Goal: Task Accomplishment & Management: Manage account settings

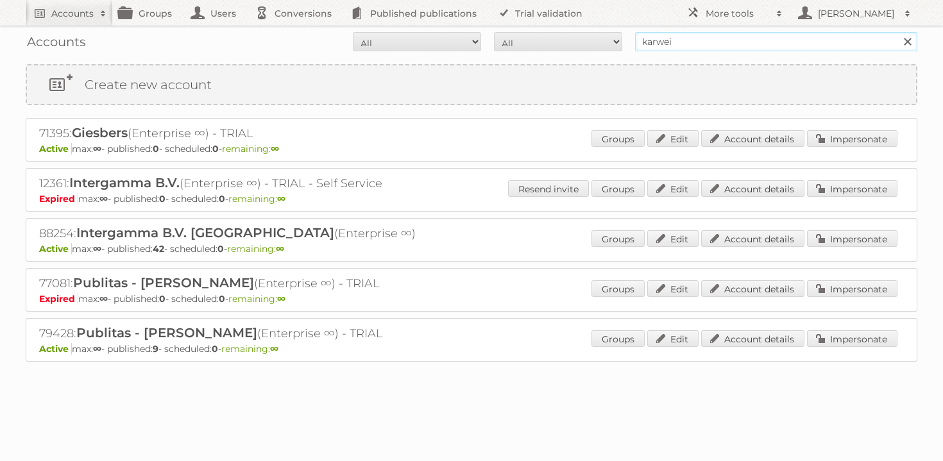
click at [670, 42] on input "karwei" at bounding box center [776, 41] width 282 height 19
click at [663, 49] on input "karwei" at bounding box center [776, 41] width 282 height 19
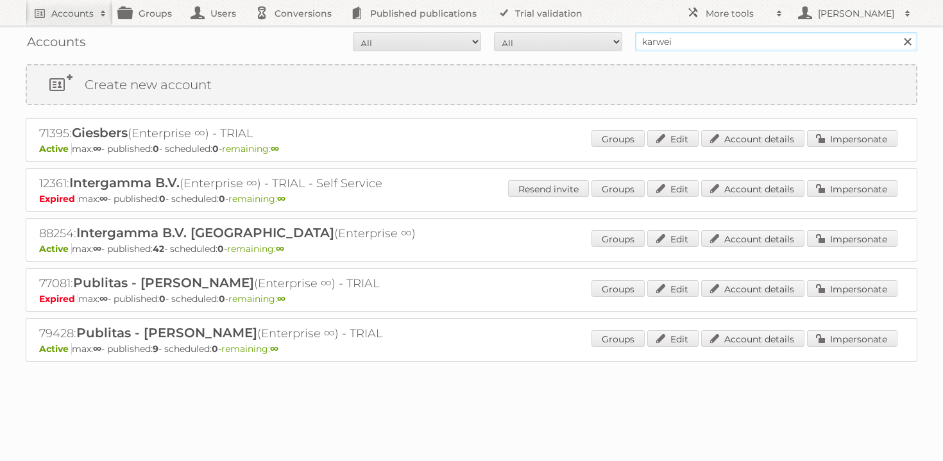
click at [663, 49] on input "karwei" at bounding box center [776, 41] width 282 height 19
type input "carrefour tn"
click at [898, 32] on input "Search" at bounding box center [907, 41] width 19 height 19
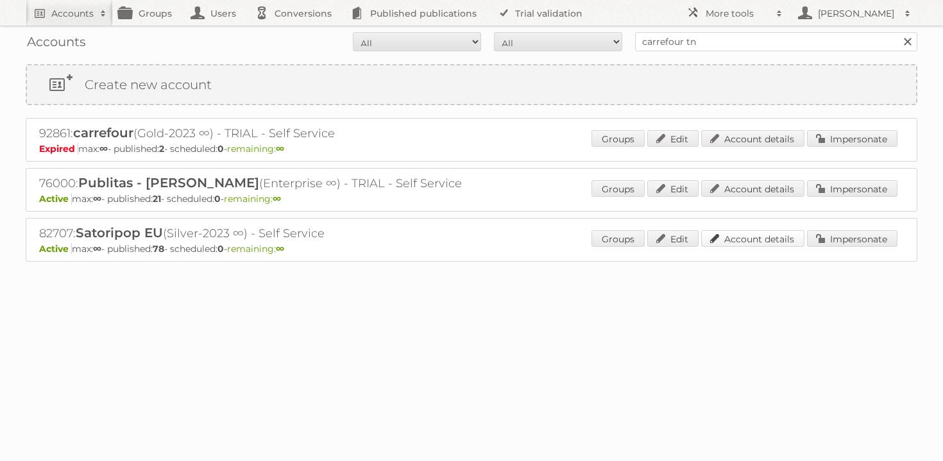
click at [724, 235] on link "Account details" at bounding box center [752, 238] width 103 height 17
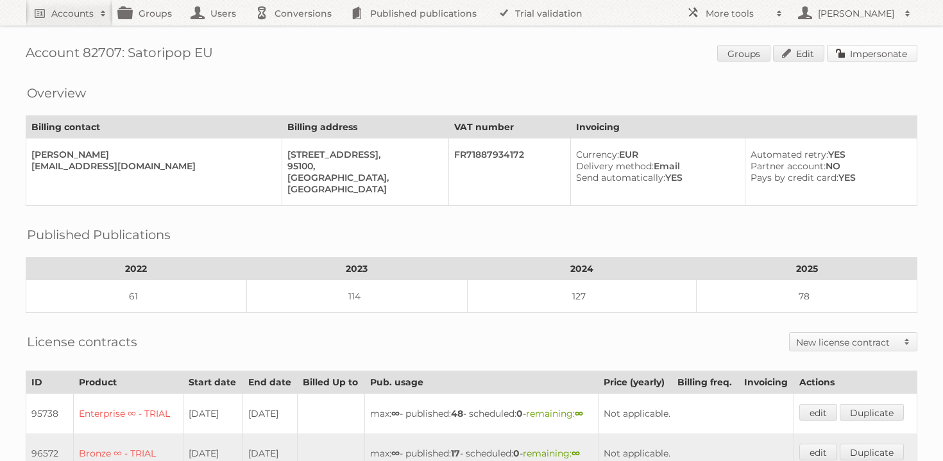
click at [866, 58] on link "Impersonate" at bounding box center [872, 53] width 90 height 17
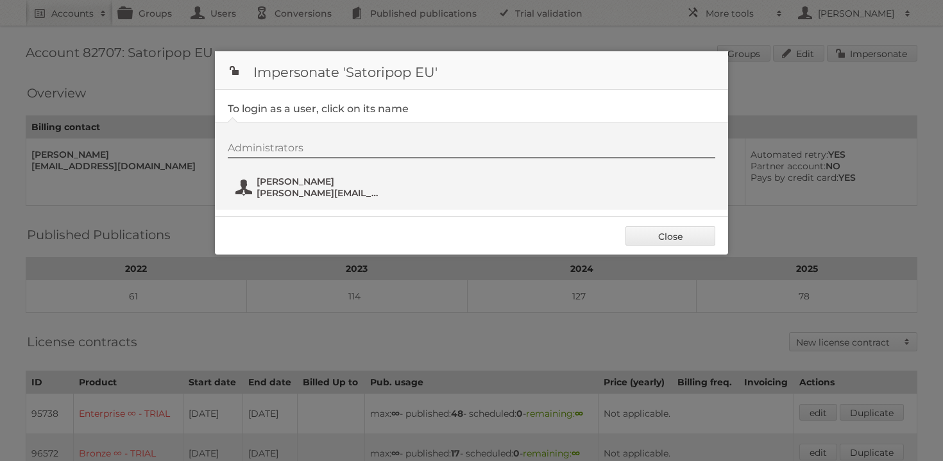
click at [309, 175] on button "Ahmed Bouaouina ahmed.bouaouina@satoripop.com" at bounding box center [309, 188] width 151 height 26
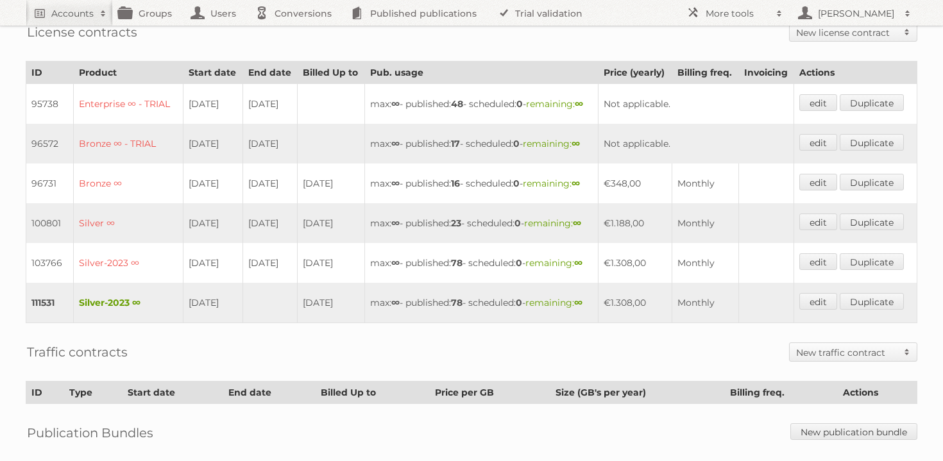
scroll to position [309, 0]
click at [816, 311] on link "edit" at bounding box center [818, 302] width 38 height 17
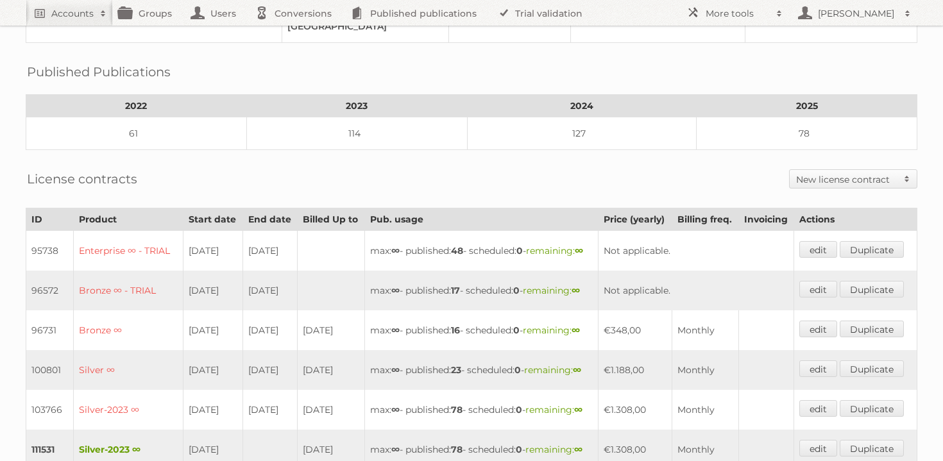
scroll to position [0, 0]
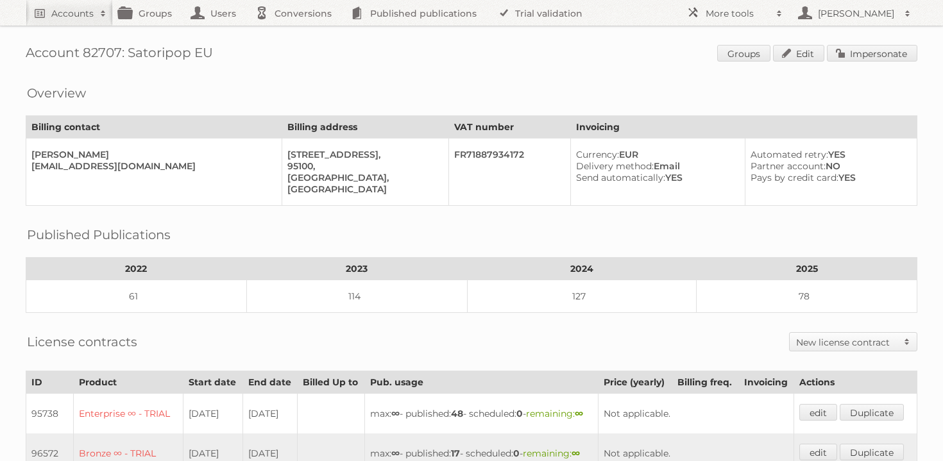
click at [901, 65] on div "Account 82707: Satoripop EU Groups Edit Impersonate Overview Billing contact Bi…" at bounding box center [471, 450] width 943 height 901
click at [889, 54] on link "Impersonate" at bounding box center [872, 53] width 90 height 17
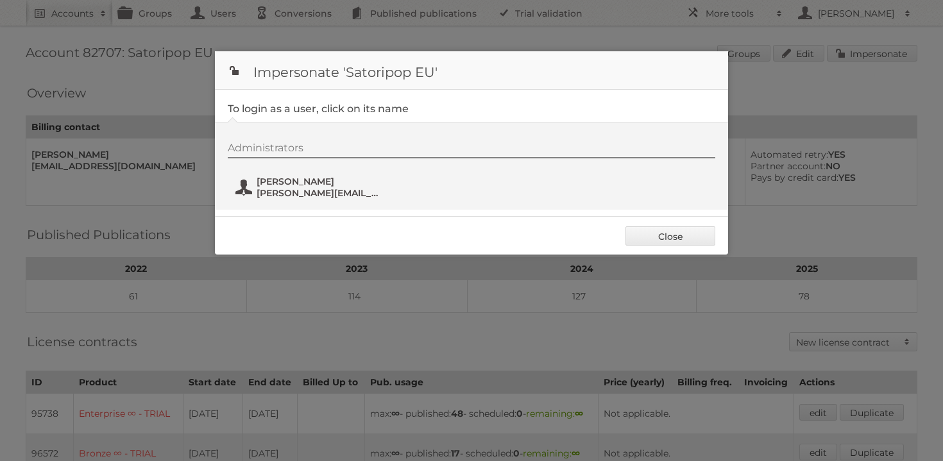
click at [293, 184] on span "Ahmed Bouaouina" at bounding box center [319, 182] width 124 height 12
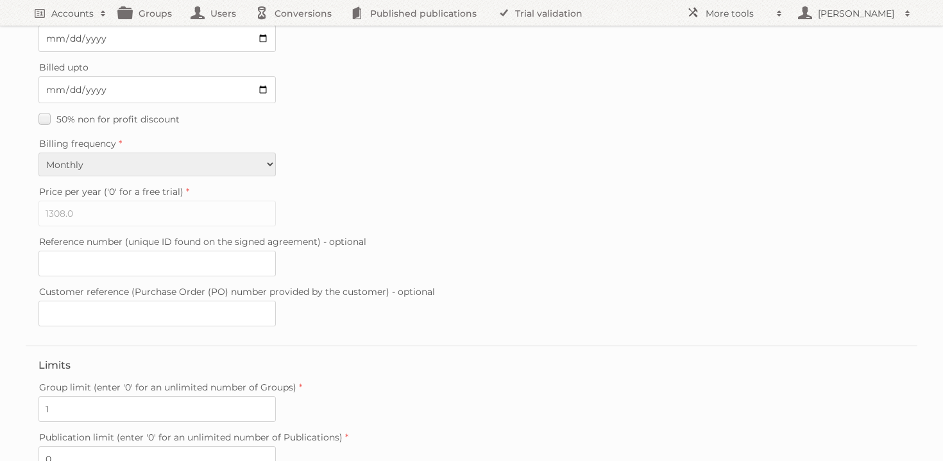
scroll to position [359, 0]
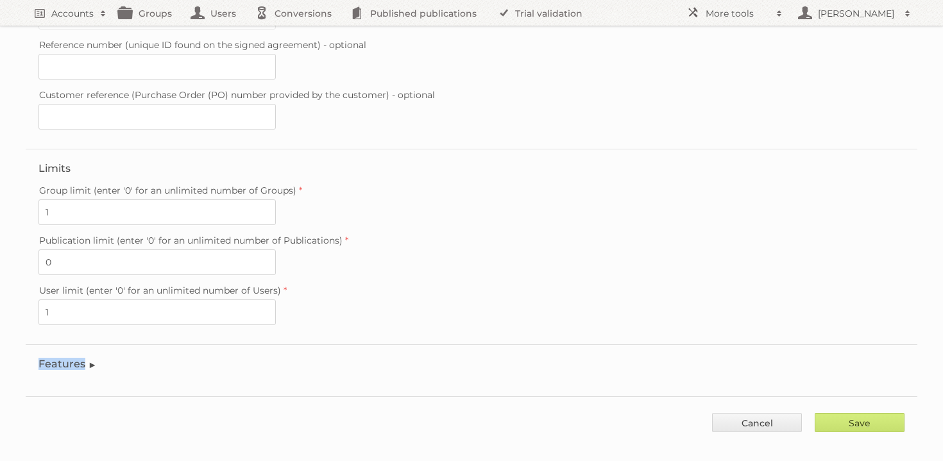
click at [92, 358] on legend "Features" at bounding box center [67, 364] width 58 height 12
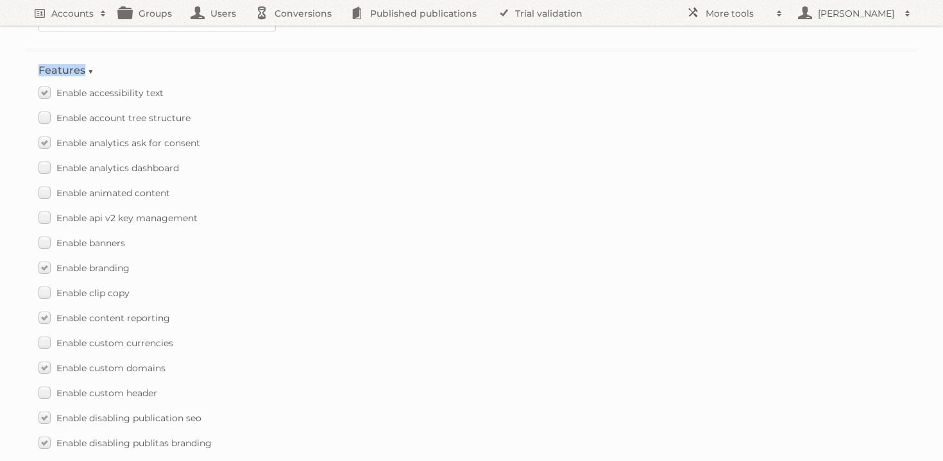
scroll to position [651, 0]
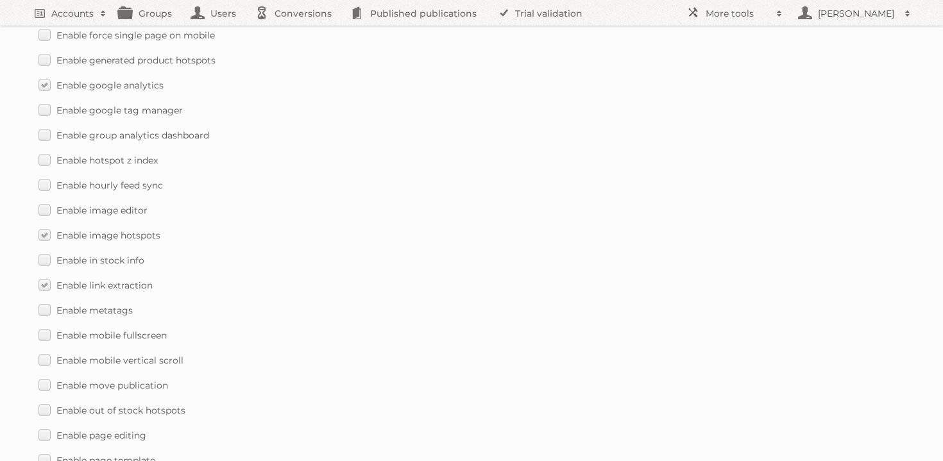
scroll to position [0, 0]
